Goal: Information Seeking & Learning: Learn about a topic

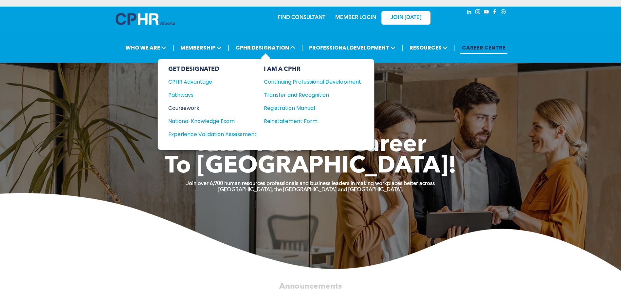
click at [185, 105] on div "Coursework" at bounding box center [208, 108] width 80 height 8
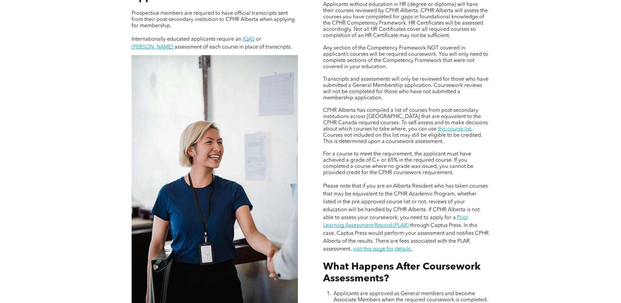
scroll to position [557, 0]
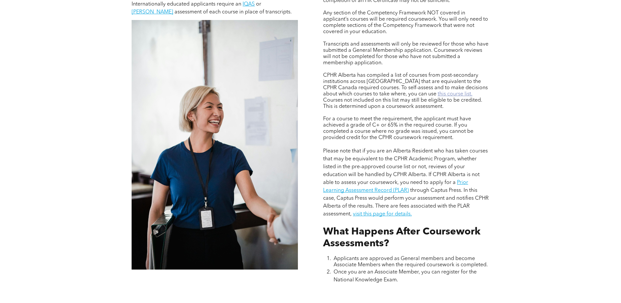
click at [438, 93] on link "this course list." at bounding box center [455, 93] width 35 height 5
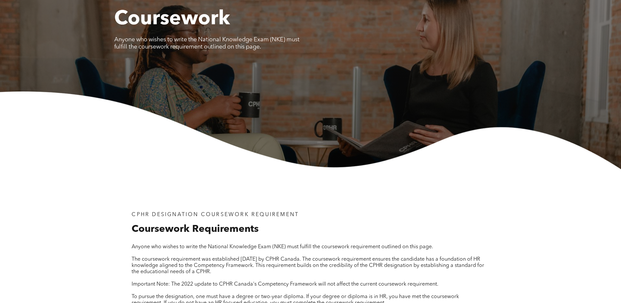
scroll to position [0, 0]
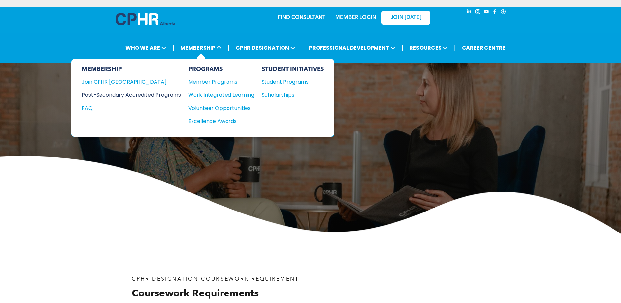
click at [164, 94] on div "Post-Secondary Accredited Programs" at bounding box center [126, 95] width 89 height 8
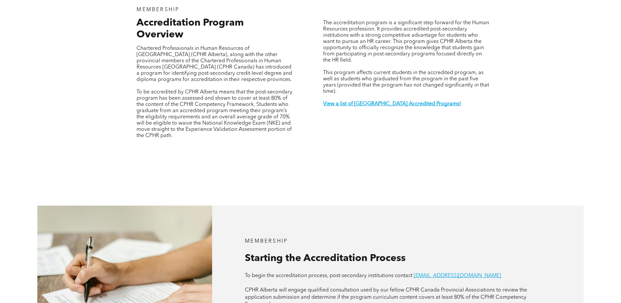
scroll to position [262, 0]
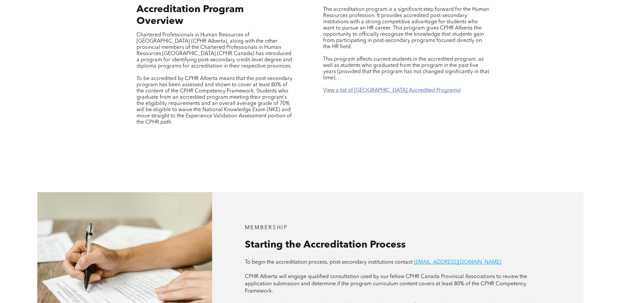
click at [366, 88] on strong "View a list of [GEOGRAPHIC_DATA] Accredited Programs!" at bounding box center [392, 90] width 138 height 5
